Goal: Task Accomplishment & Management: Complete application form

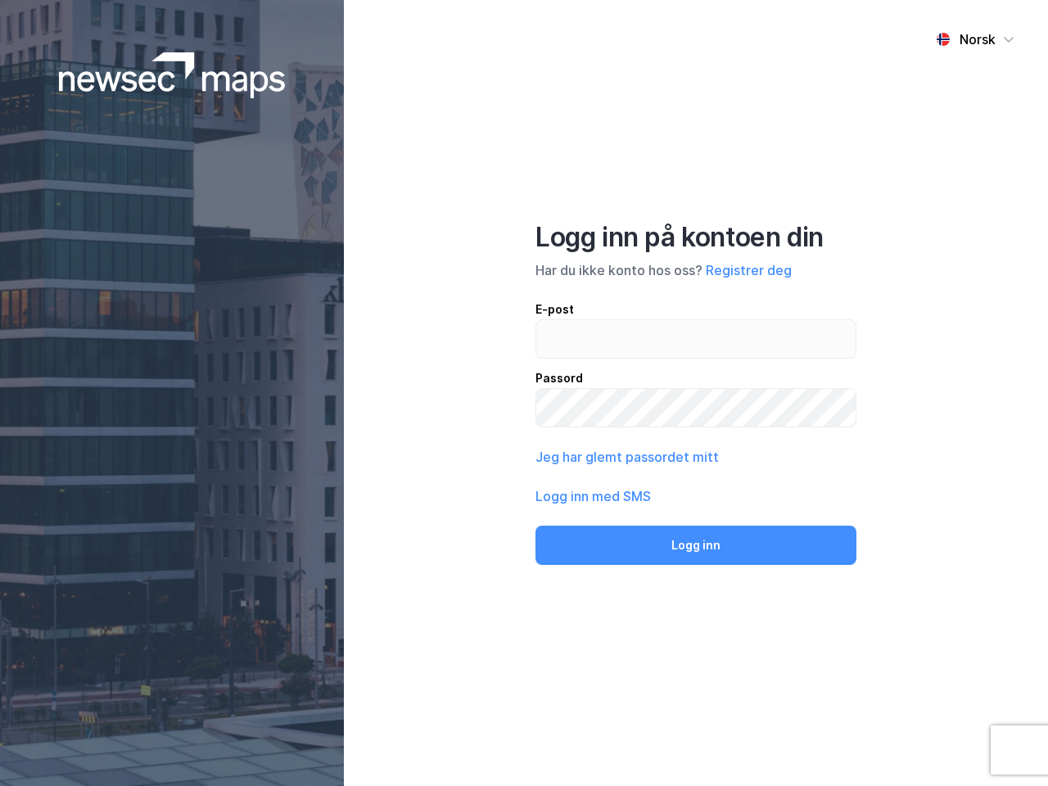
click at [524, 393] on div "Norsk Logg inn på kontoen din Har du ikke konto hos oss? Registrer deg E-post P…" at bounding box center [696, 393] width 704 height 786
click at [172, 75] on img at bounding box center [172, 75] width 227 height 46
click at [975, 39] on div "Norsk" at bounding box center [978, 39] width 36 height 20
click at [748, 270] on button "Registrer deg" at bounding box center [749, 270] width 86 height 20
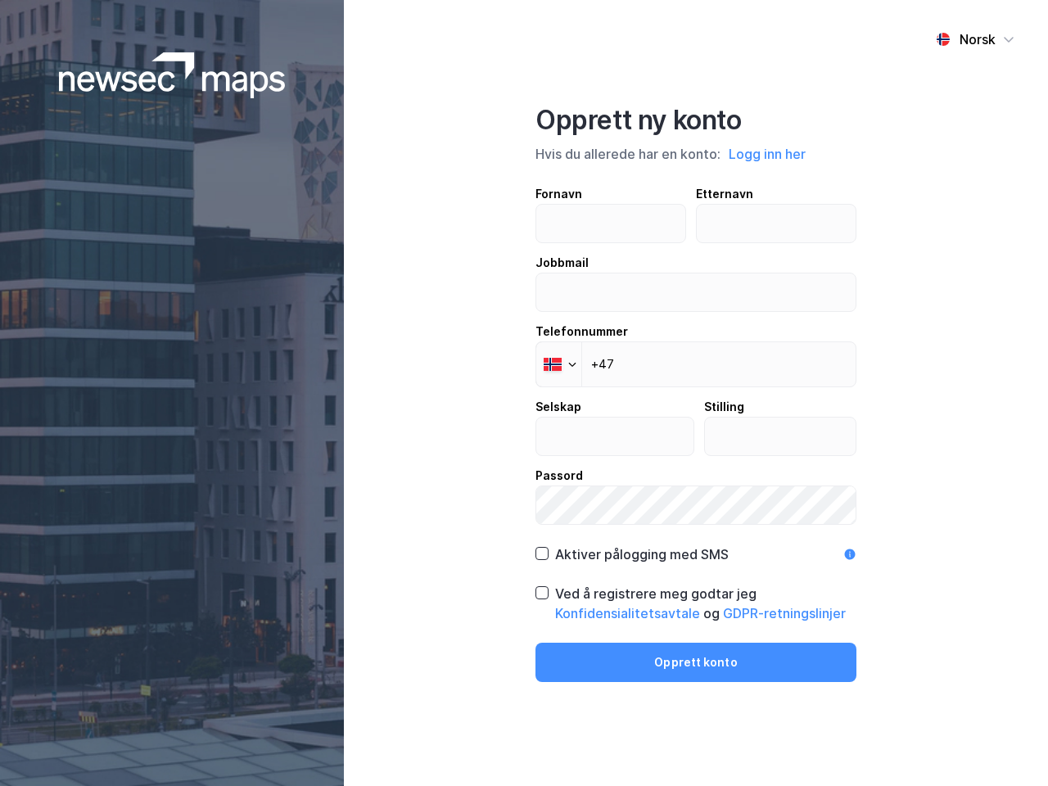
click at [626, 457] on div "Fornavn Etternavn Jobbmail Telefonnummer Phone +47 Selskap Stilling Passord" at bounding box center [696, 354] width 321 height 341
click at [696, 545] on div "Opprett ny konto Hvis du allerede har en konto: Logg inn her Fornavn Etternavn …" at bounding box center [696, 393] width 321 height 578
